Goal: Task Accomplishment & Management: Use online tool/utility

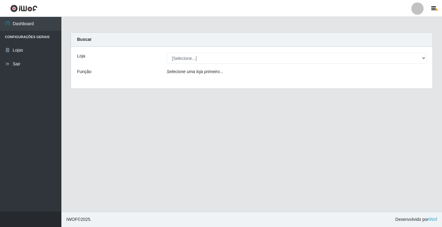
select select "78"
click at [167, 53] on select "[Selecione...] Rede Potiguar 4 - Extremoz" at bounding box center [297, 58] width 260 height 11
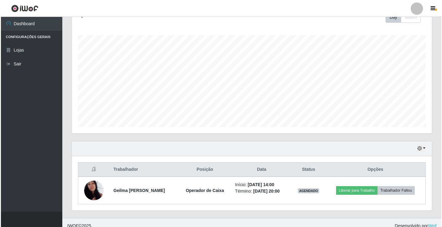
scroll to position [99, 0]
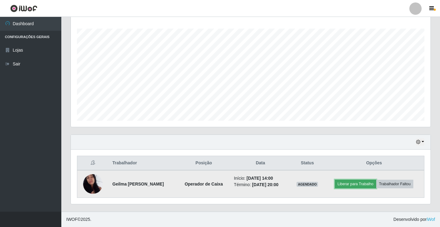
click at [346, 185] on button "Liberar para Trabalho" at bounding box center [355, 183] width 41 height 9
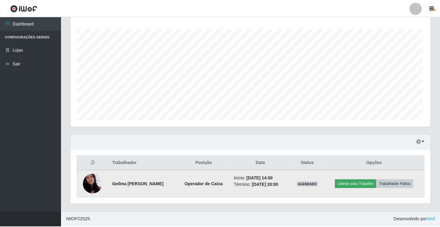
scroll to position [127, 357]
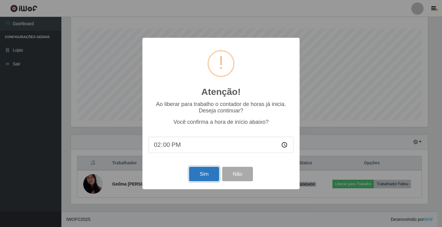
click at [198, 174] on button "Sim" at bounding box center [204, 174] width 30 height 14
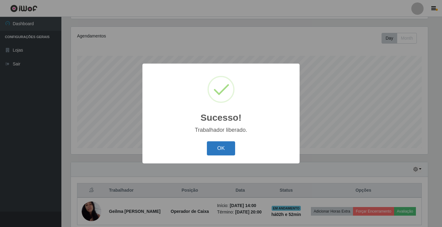
click at [217, 148] on button "OK" at bounding box center [221, 148] width 29 height 14
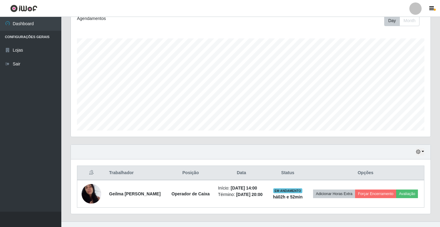
scroll to position [99, 0]
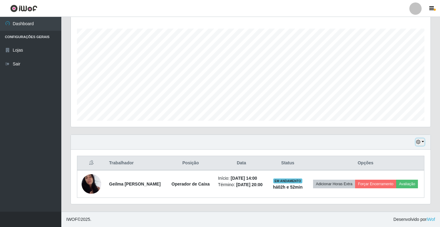
click at [418, 140] on icon "button" at bounding box center [418, 142] width 4 height 4
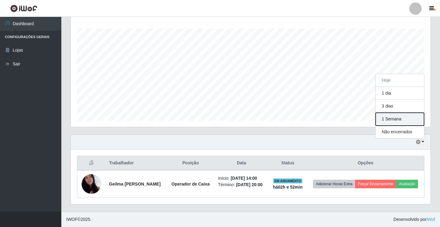
click at [399, 117] on button "1 Semana" at bounding box center [400, 119] width 48 height 13
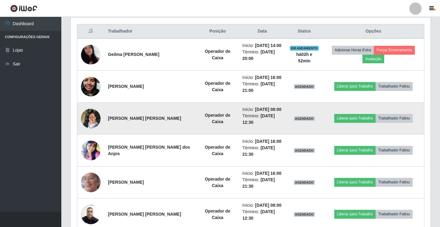
scroll to position [213, 0]
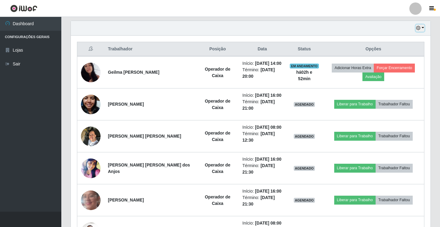
click at [421, 29] on button "button" at bounding box center [420, 28] width 9 height 7
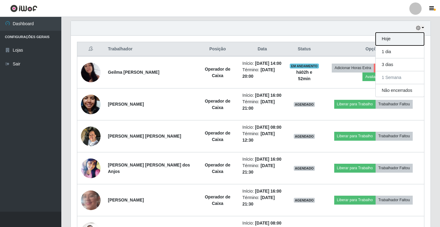
click at [414, 38] on button "Hoje" at bounding box center [400, 39] width 48 height 13
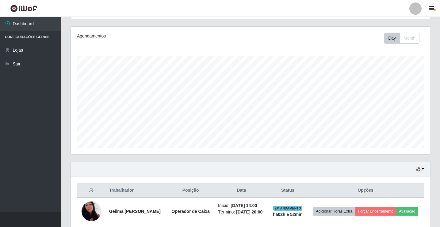
scroll to position [99, 0]
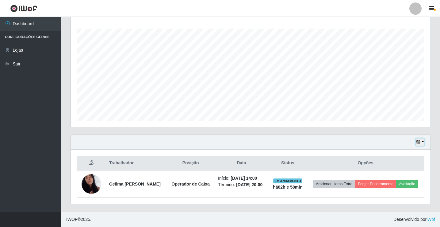
click at [420, 142] on icon "button" at bounding box center [418, 142] width 4 height 4
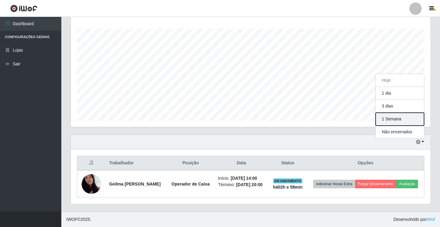
click at [397, 121] on button "1 Semana" at bounding box center [400, 119] width 48 height 13
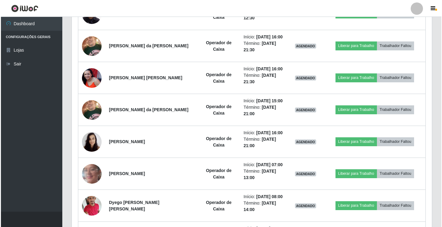
scroll to position [498, 0]
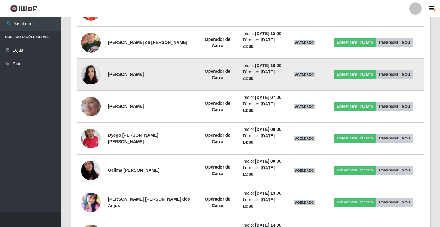
click at [91, 75] on img at bounding box center [91, 74] width 20 height 26
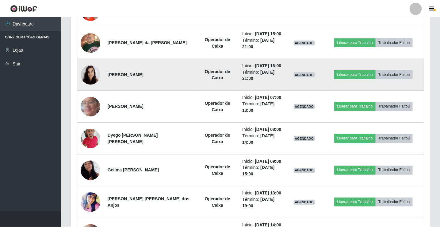
scroll to position [127, 357]
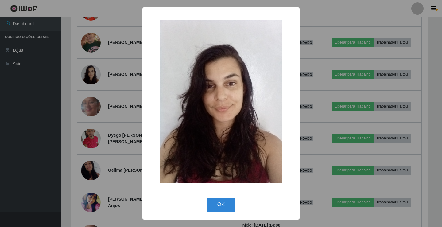
click at [58, 98] on div "× OK Cancel" at bounding box center [221, 113] width 442 height 227
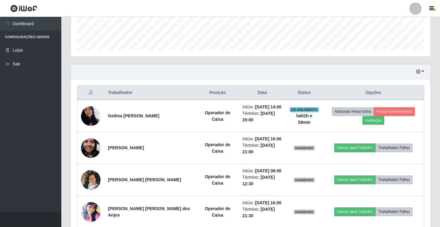
scroll to position [160, 0]
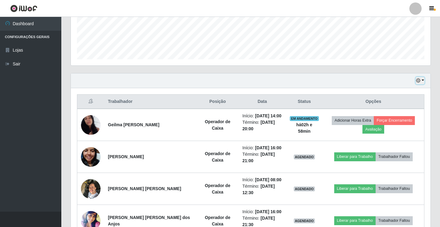
click at [420, 80] on icon "button" at bounding box center [418, 80] width 4 height 4
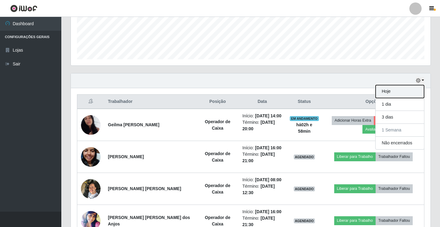
click at [410, 91] on button "Hoje" at bounding box center [400, 91] width 48 height 13
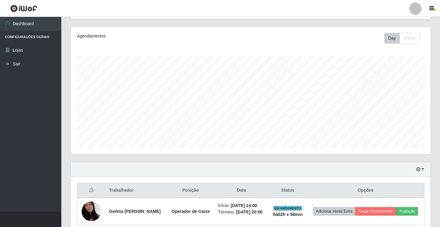
scroll to position [99, 0]
